Goal: Navigation & Orientation: Find specific page/section

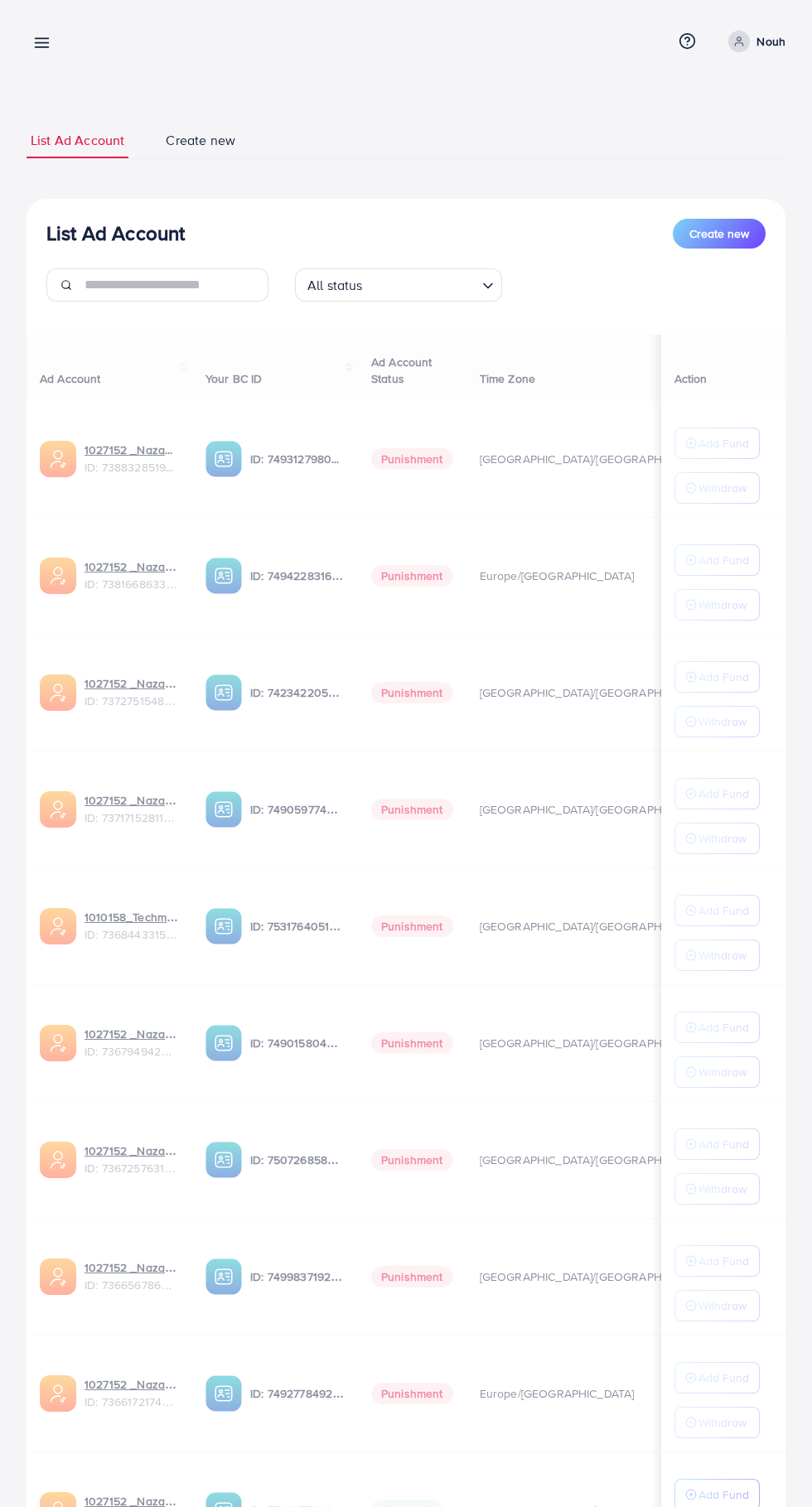
click at [45, 47] on line at bounding box center [42, 47] width 14 height 0
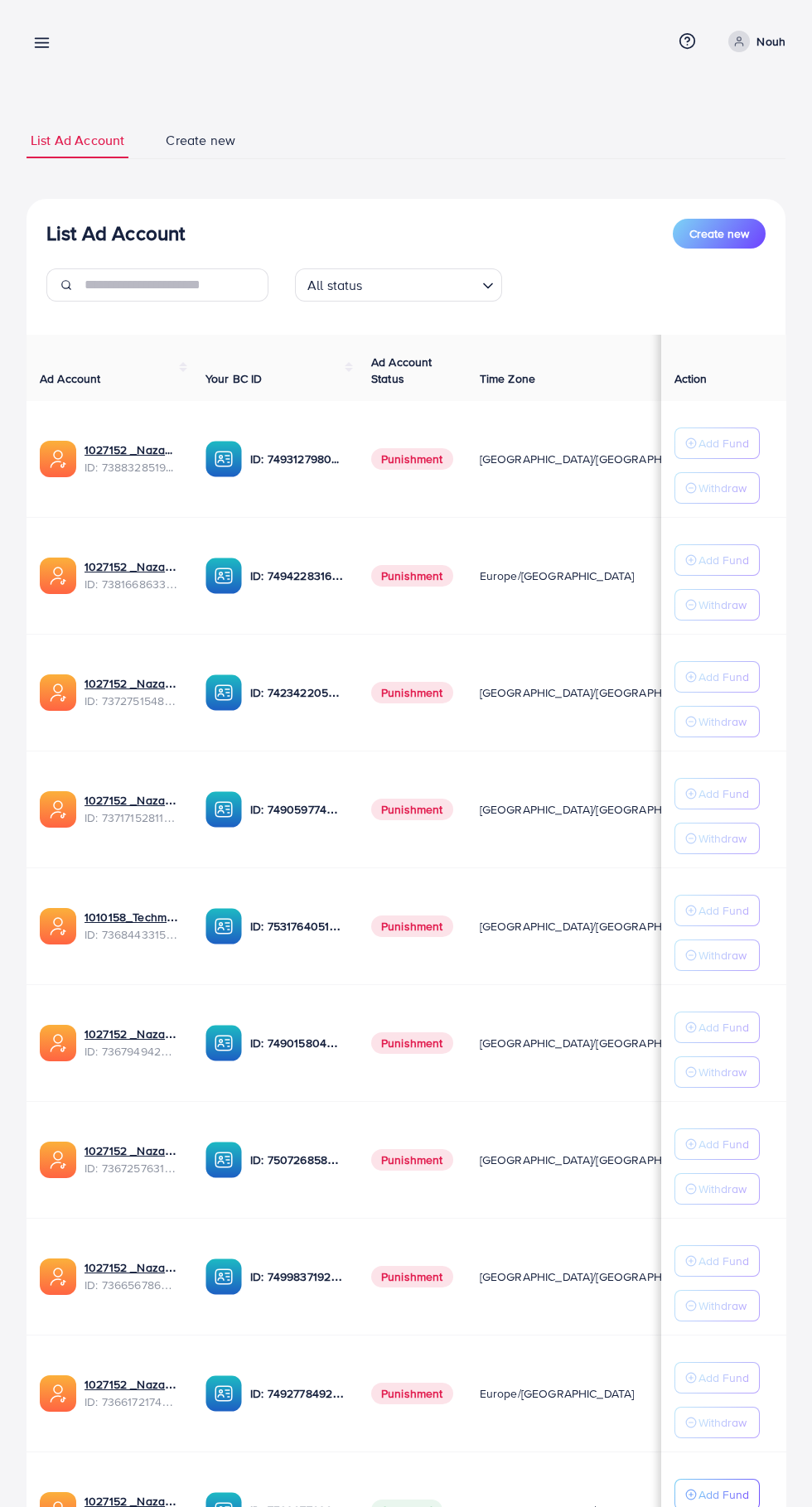
click at [43, 43] on line at bounding box center [42, 43] width 14 height 0
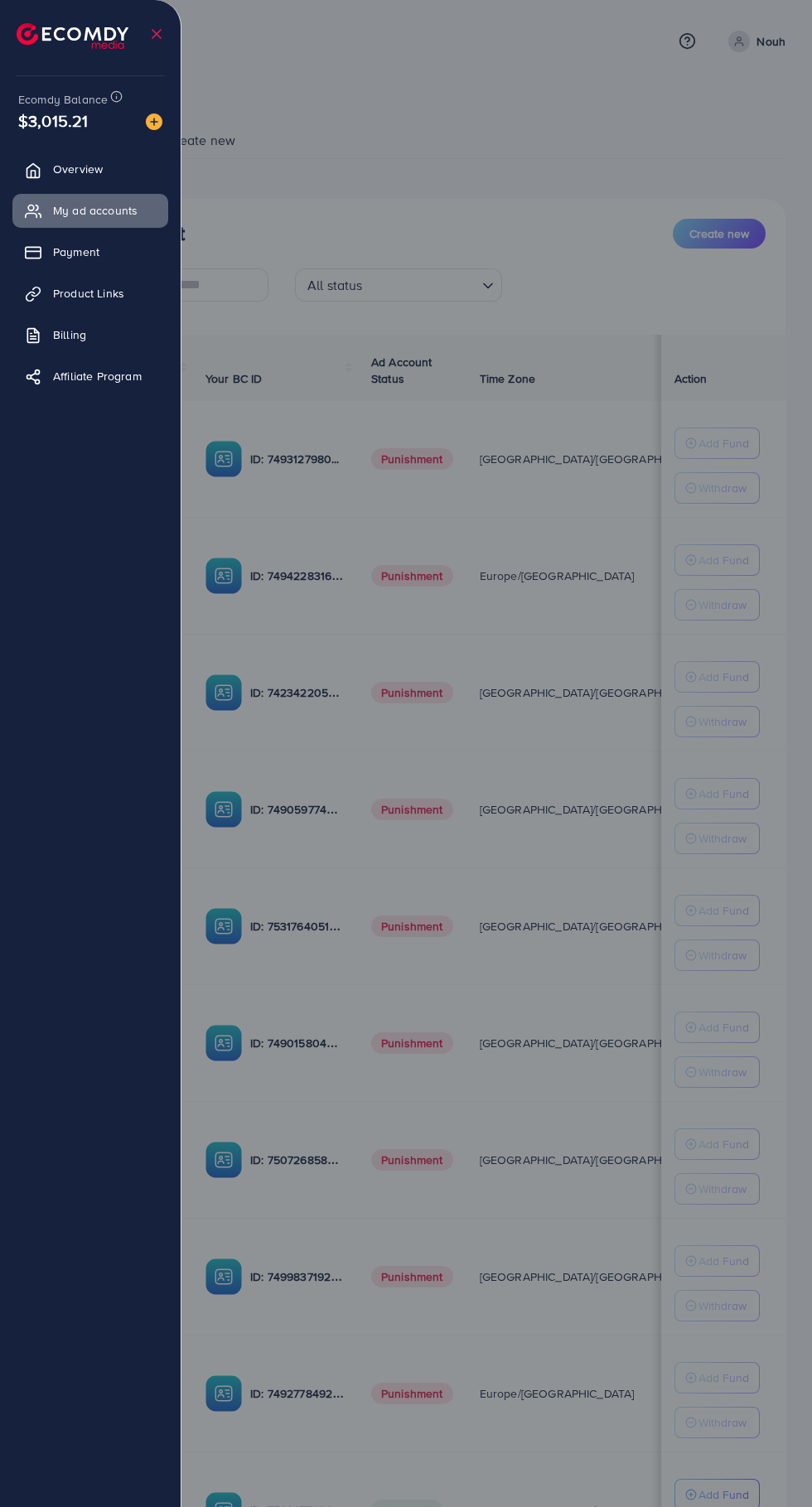
click at [627, 174] on div at bounding box center [406, 905] width 812 height 1809
